Goal: Task Accomplishment & Management: Use online tool/utility

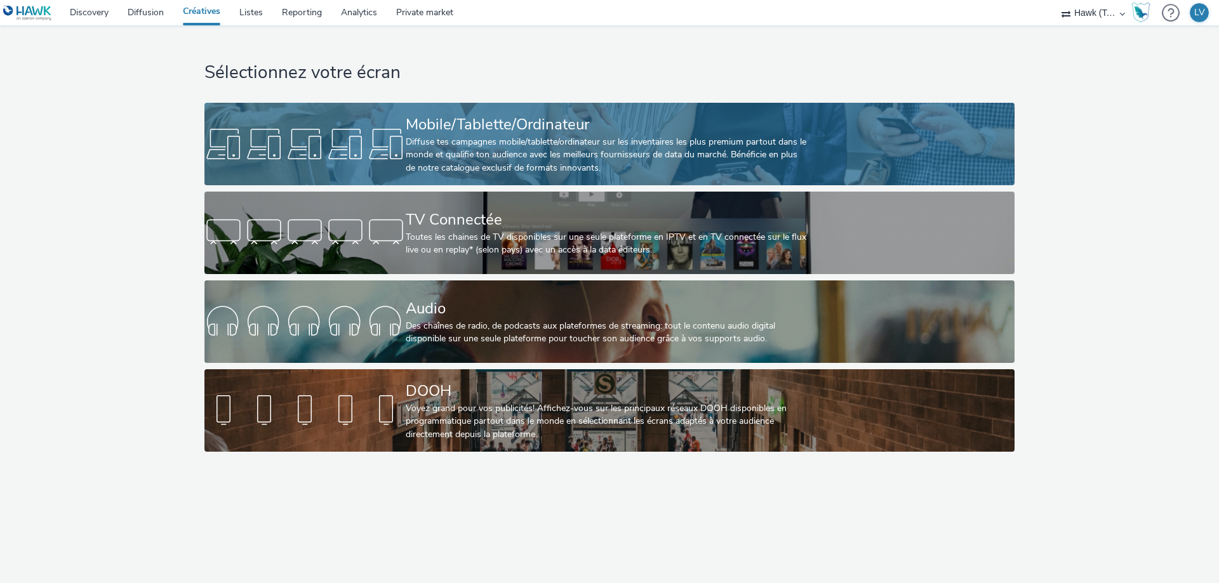
click at [482, 157] on div "Diffuse tes campagnes mobile/tablette/ordinateur sur les inventaires les plus p…" at bounding box center [607, 155] width 402 height 39
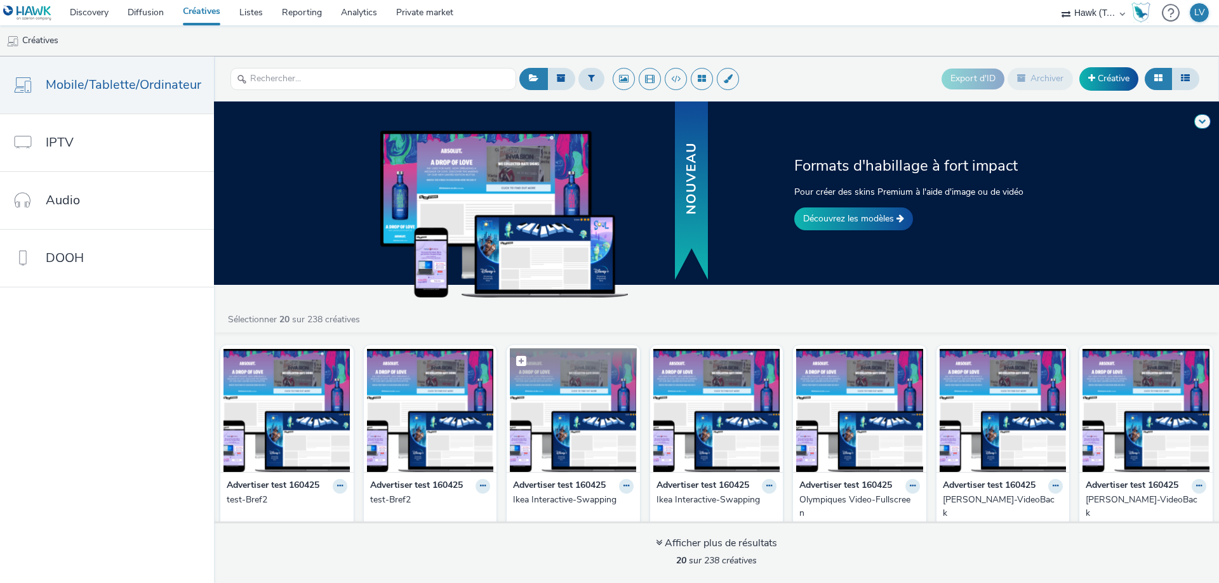
click at [612, 383] on figcaption at bounding box center [573, 368] width 127 height 41
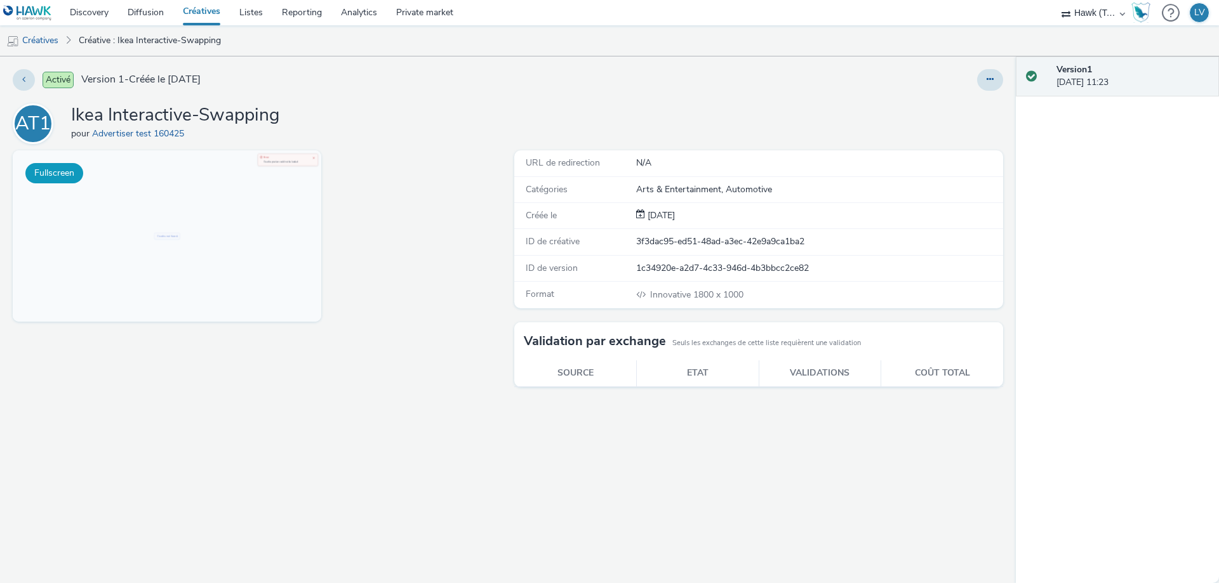
click at [51, 177] on button "Fullscreen" at bounding box center [54, 173] width 58 height 20
click at [208, 13] on link "Créatives" at bounding box center [201, 12] width 56 height 25
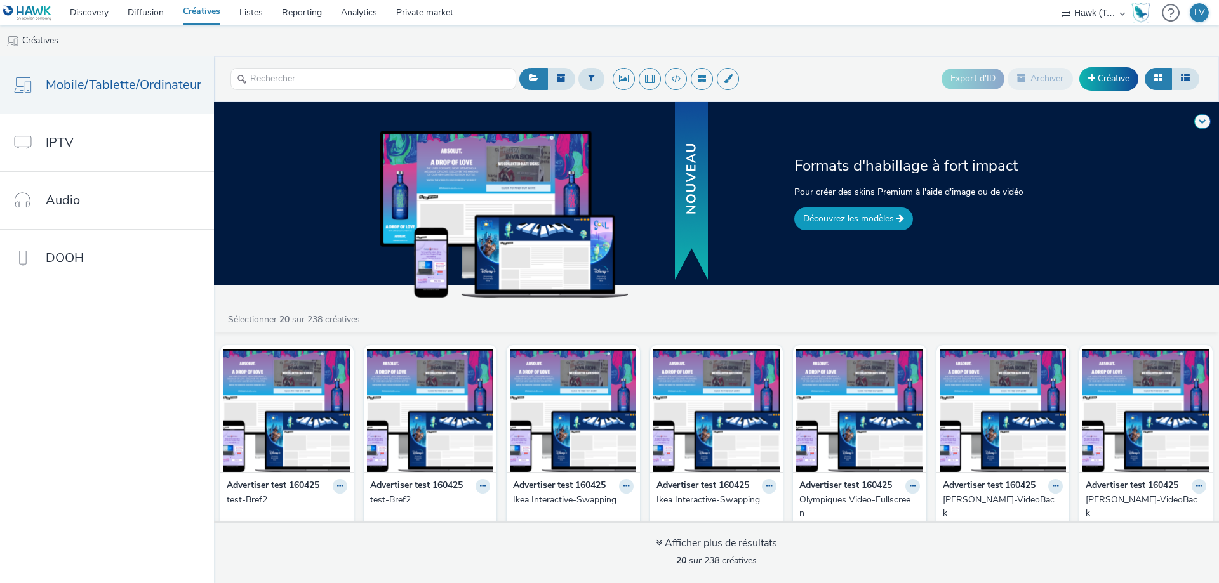
click at [830, 223] on link "Découvrez les modèles" at bounding box center [853, 219] width 119 height 23
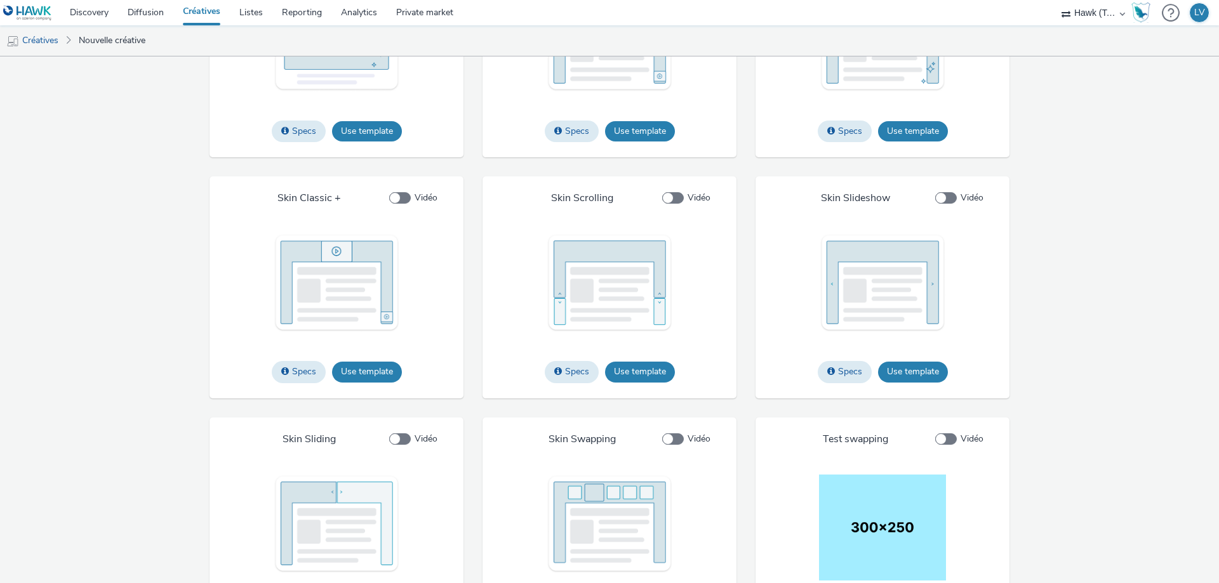
scroll to position [1620, 0]
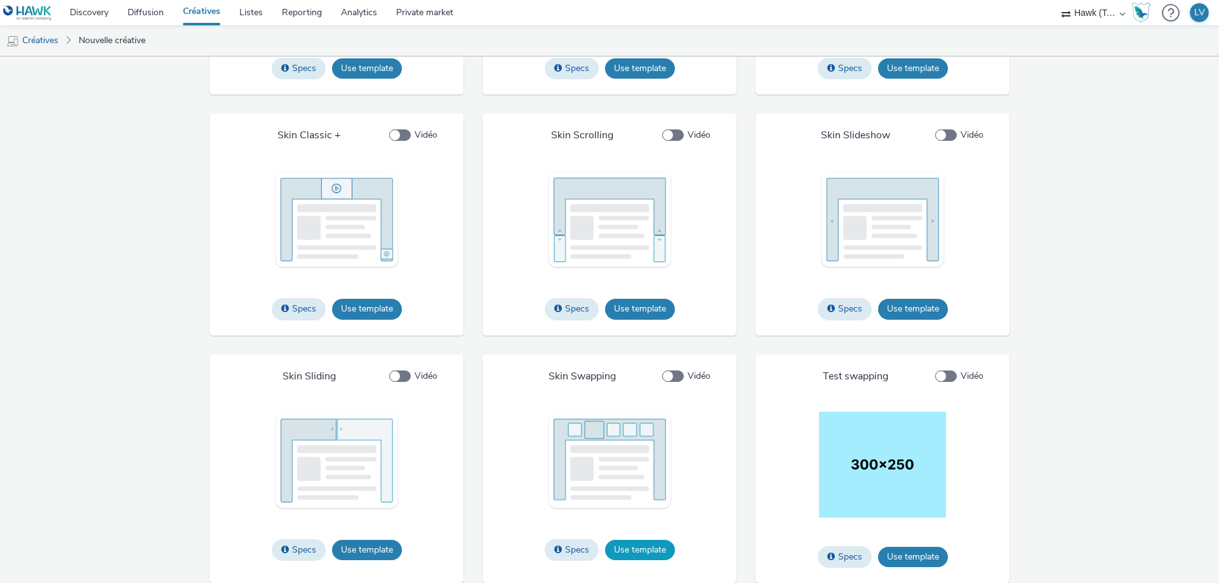
click at [651, 550] on button "Use template" at bounding box center [640, 550] width 70 height 20
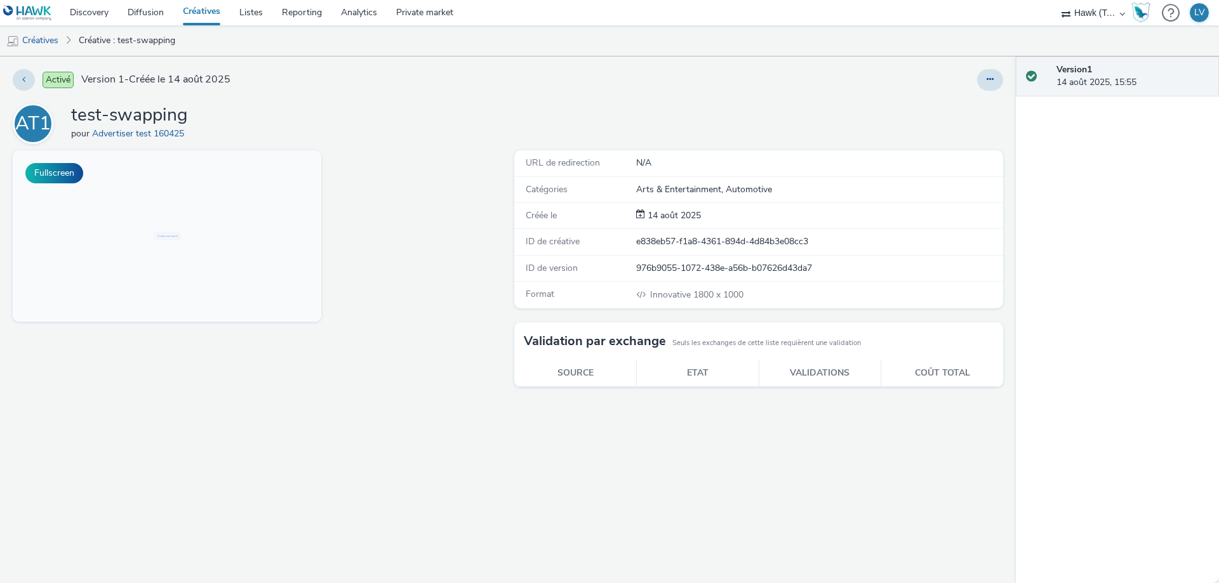
click at [380, 250] on div "Fullscreen" at bounding box center [260, 366] width 495 height 433
click at [546, 510] on div "Creative not found." at bounding box center [584, 467] width 1143 height 635
click at [59, 175] on button "Fullscreen" at bounding box center [54, 173] width 58 height 20
click at [202, 14] on link "Créatives" at bounding box center [201, 12] width 56 height 25
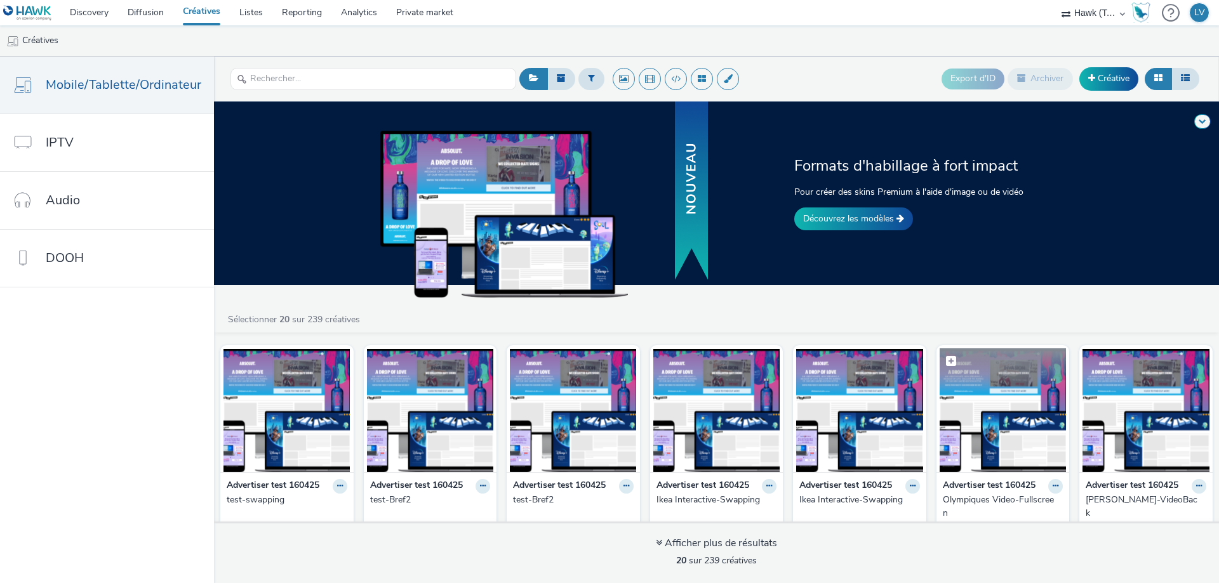
click at [998, 439] on img at bounding box center [1002, 410] width 127 height 124
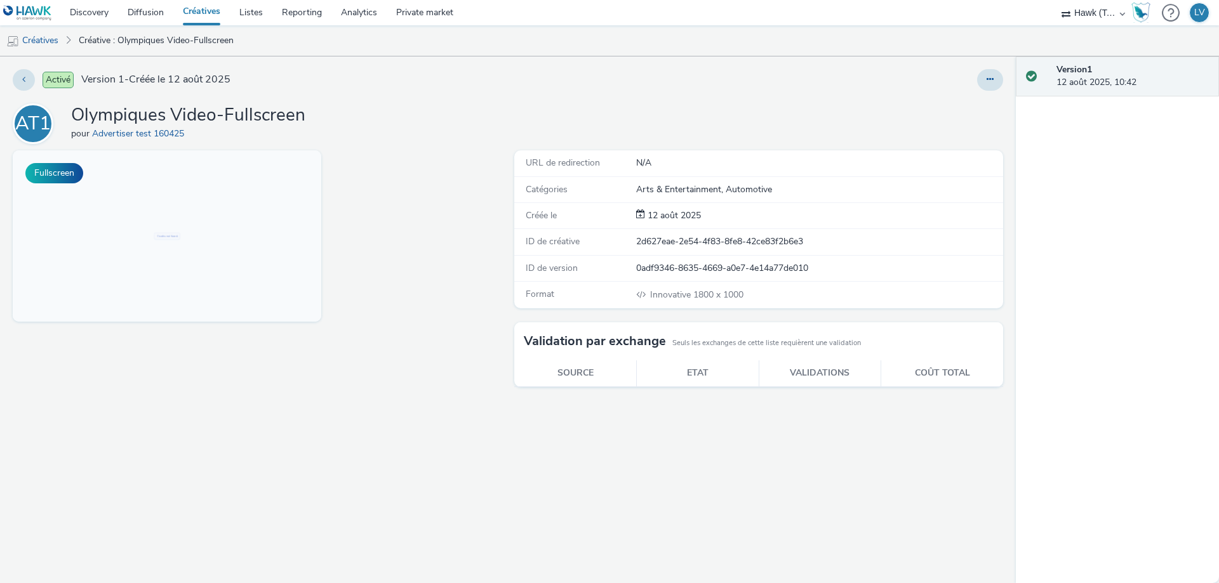
click at [41, 462] on div "Fullscreen" at bounding box center [260, 366] width 495 height 433
